Goal: Information Seeking & Learning: Check status

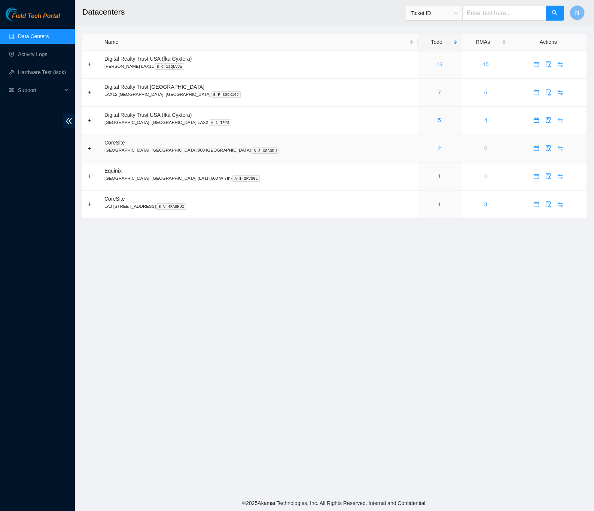
click at [438, 151] on link "2" at bounding box center [439, 148] width 3 height 6
click at [438, 150] on link "3" at bounding box center [439, 148] width 3 height 6
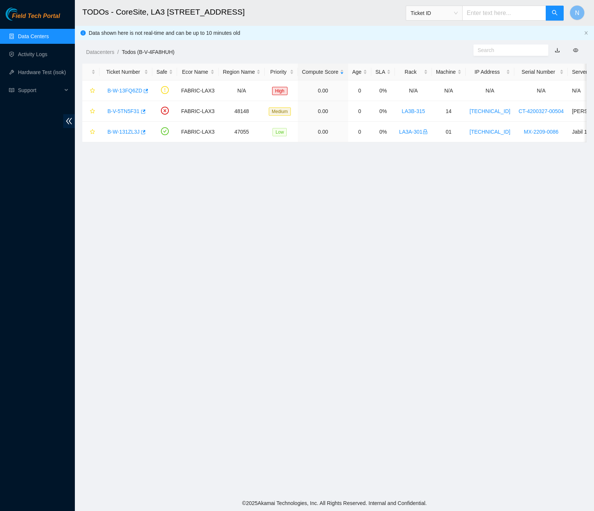
click at [43, 36] on link "Data Centers" at bounding box center [33, 36] width 31 height 6
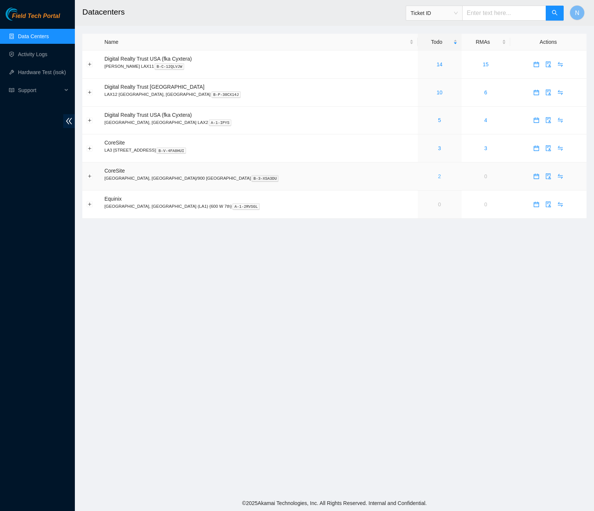
click at [438, 177] on link "2" at bounding box center [439, 176] width 3 height 6
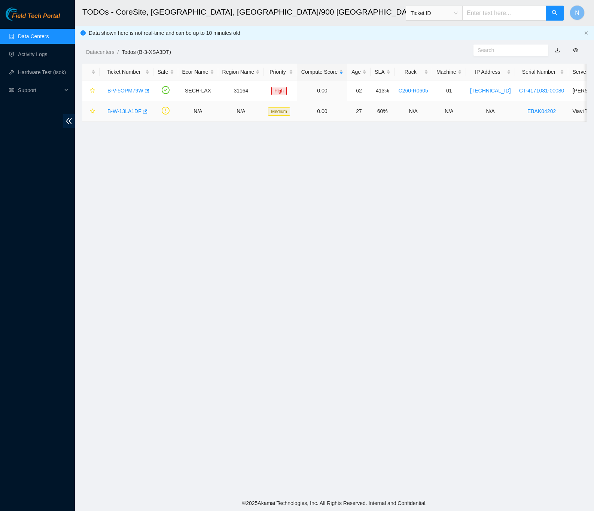
click at [128, 110] on link "B-W-13LA1DF" at bounding box center [124, 111] width 34 height 6
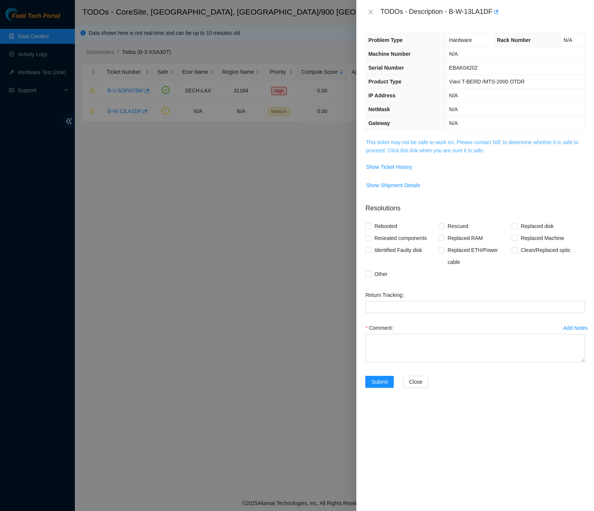
click at [420, 149] on link "This ticket may not be safe to work on. Please contact NIE to determine whether…" at bounding box center [472, 146] width 213 height 14
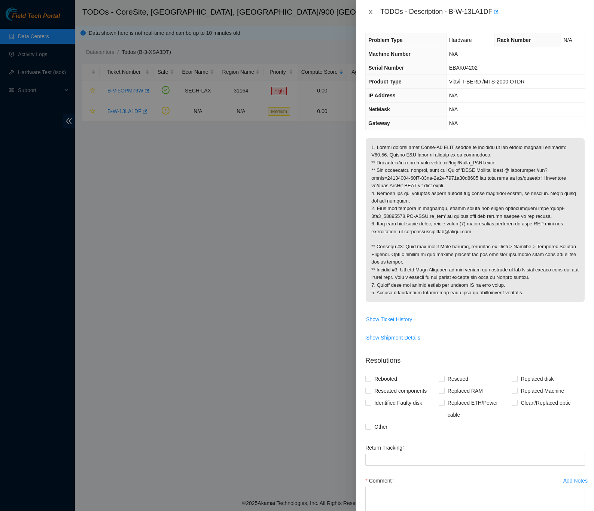
click at [372, 10] on icon "close" at bounding box center [371, 12] width 4 height 4
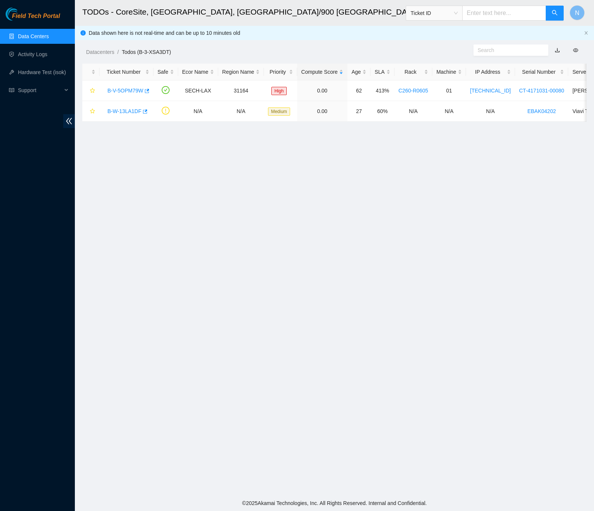
click at [30, 33] on link "Data Centers" at bounding box center [33, 36] width 31 height 6
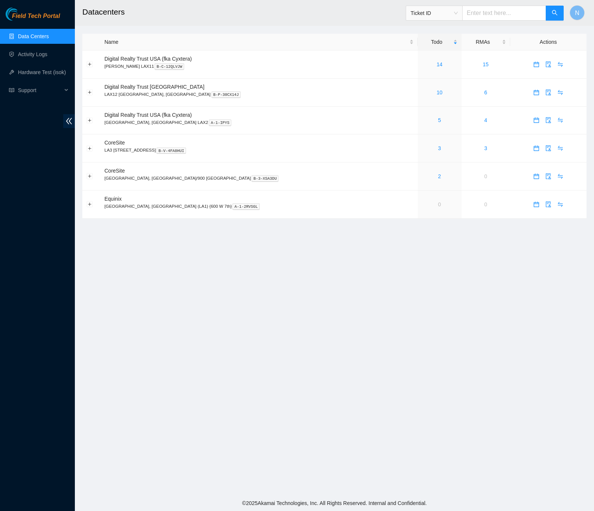
click at [382, 297] on main "Datacenters Ticket ID N Name Todo RMAs Actions Digital Realty Trust USA (fka Cy…" at bounding box center [334, 247] width 519 height 495
